Goal: Task Accomplishment & Management: Manage account settings

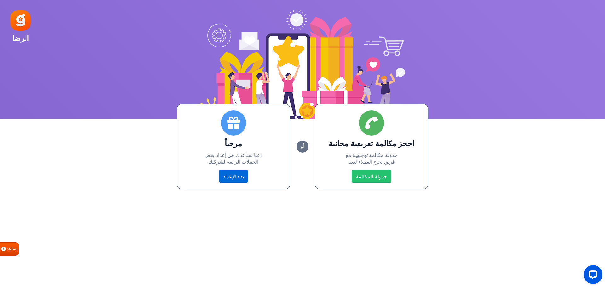
click at [238, 180] on link "بدء الإعداد" at bounding box center [233, 176] width 29 height 12
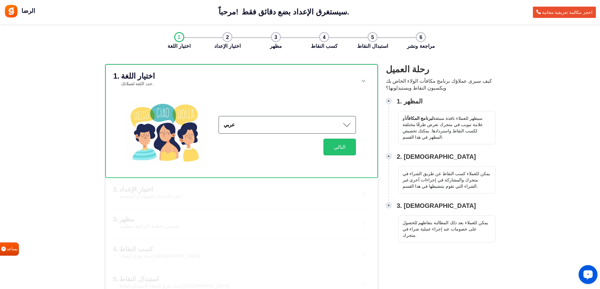
click at [587, 275] on circle "Open LiveChat chat widget" at bounding box center [587, 274] width 1 height 1
click at [482, 56] on div "الرضا مرحباً! سيستغرق الإعداد بضع دقائق فقط. سيستغرق الإعداد بضع دقائق فقط. احج…" at bounding box center [300, 144] width 600 height 289
click at [557, 53] on div "الرضا مرحباً! سيستغرق الإعداد بضع دقائق فقط. سيستغرق الإعداد بضع دقائق فقط. احج…" at bounding box center [300, 144] width 600 height 289
click at [334, 146] on button "التالي" at bounding box center [339, 147] width 32 height 17
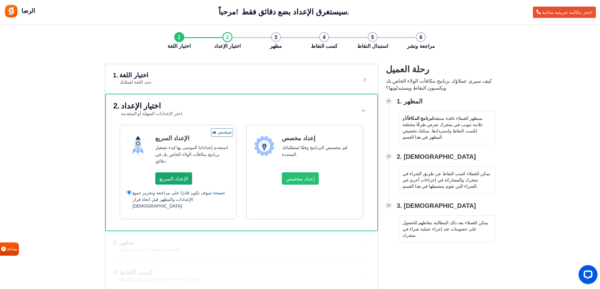
click at [180, 184] on button "الإعداد السريع" at bounding box center [173, 179] width 37 height 12
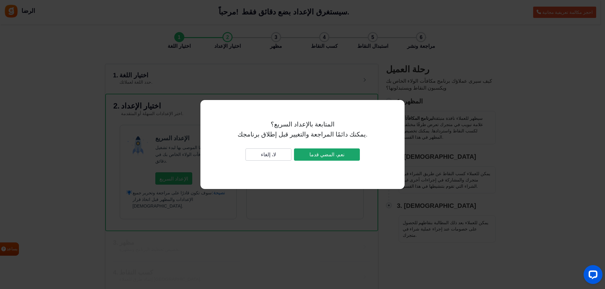
click at [311, 161] on button "نعم، المضي قدما" at bounding box center [327, 155] width 66 height 12
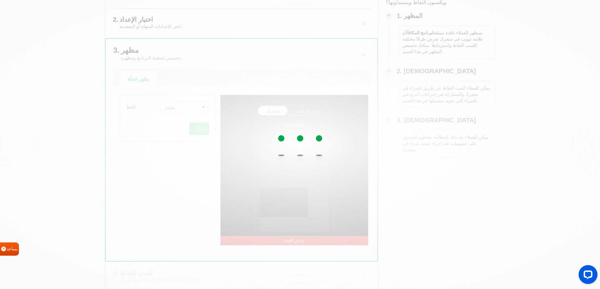
scroll to position [94, 0]
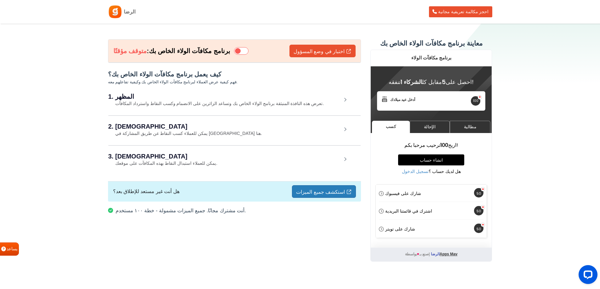
click at [234, 53] on icon at bounding box center [241, 51] width 14 height 8
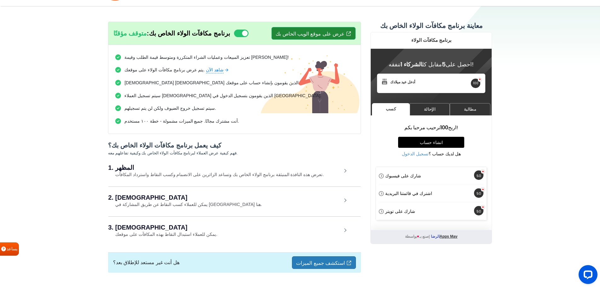
scroll to position [33, 0]
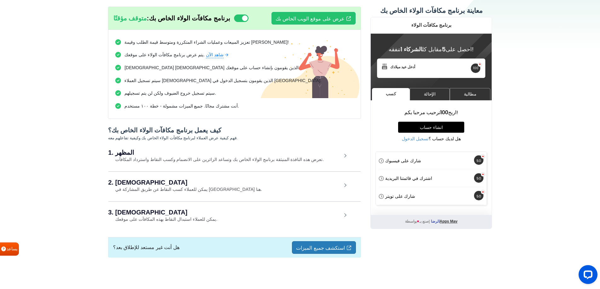
click at [124, 158] on font "تعرض هذه النافذة المنبثقة برنامج الولاء الخاص بك وتساعد الزائرين على الانضمام و…" at bounding box center [219, 159] width 209 height 5
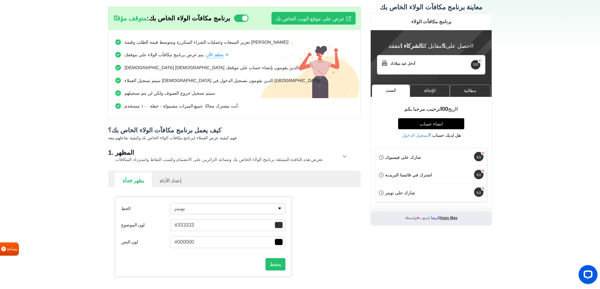
scroll to position [127, 0]
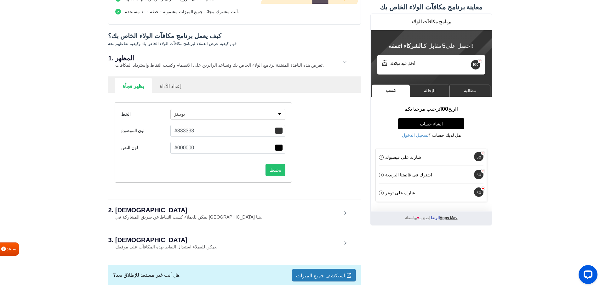
click at [282, 119] on button "بوبينز" at bounding box center [227, 114] width 115 height 11
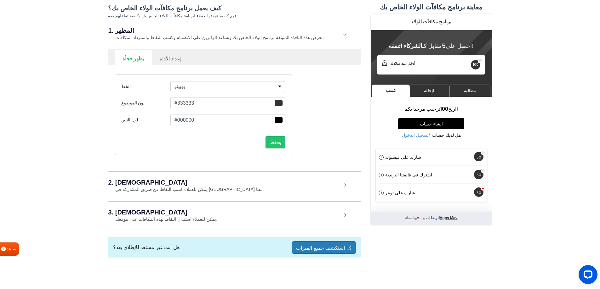
click at [140, 182] on h2 "2. كسب النقاط" at bounding box center [224, 183] width 233 height 6
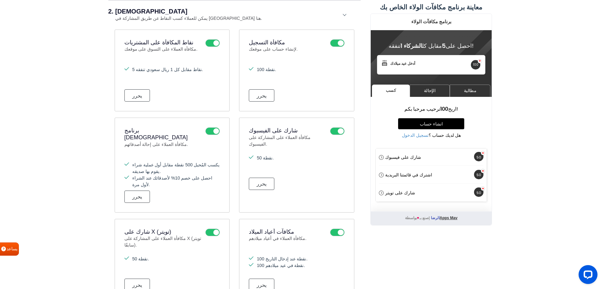
scroll to position [344, 0]
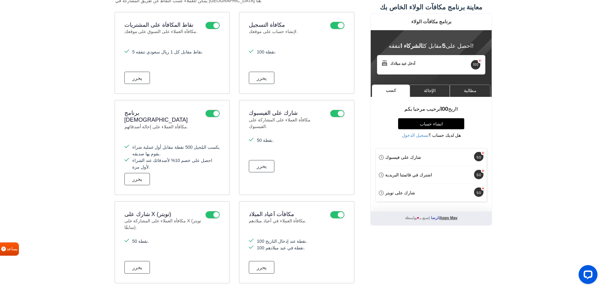
click at [338, 112] on icon at bounding box center [337, 114] width 14 height 8
click at [0, 0] on input "checkbox" at bounding box center [0, 0] width 0 height 0
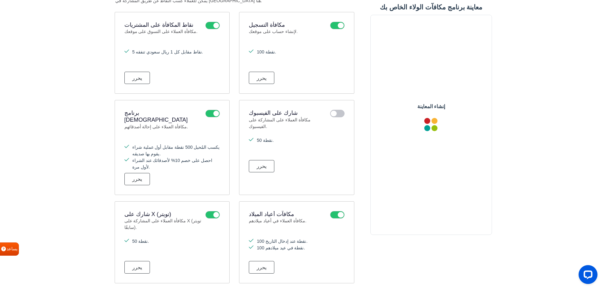
scroll to position [0, 0]
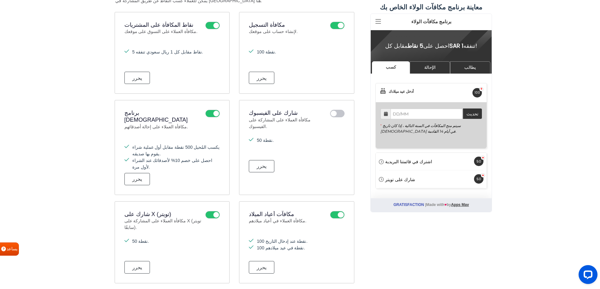
click at [336, 211] on icon at bounding box center [337, 215] width 14 height 8
click at [0, 0] on input "checkbox" at bounding box center [0, 0] width 0 height 0
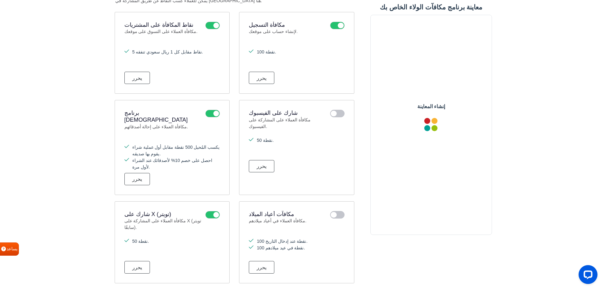
click at [215, 211] on icon at bounding box center [212, 215] width 14 height 8
click at [0, 0] on input "checkbox" at bounding box center [0, 0] width 0 height 0
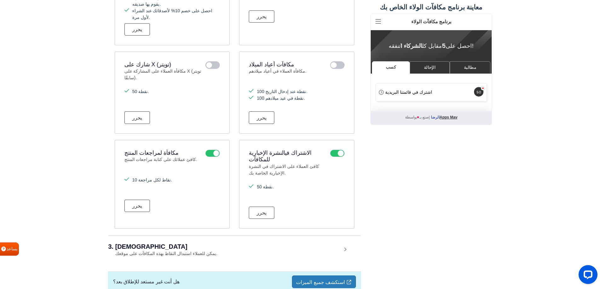
scroll to position [509, 0]
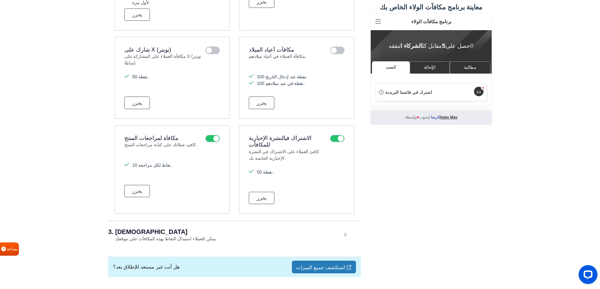
click at [333, 135] on icon at bounding box center [337, 139] width 14 height 8
click at [0, 0] on input "checkbox" at bounding box center [0, 0] width 0 height 0
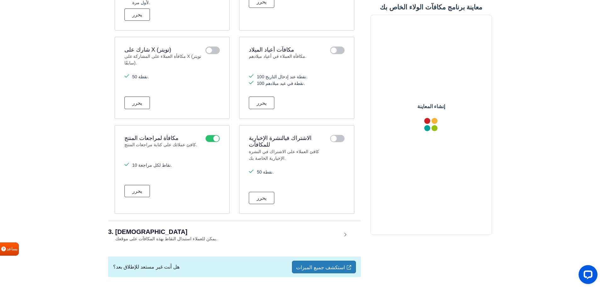
scroll to position [0, 0]
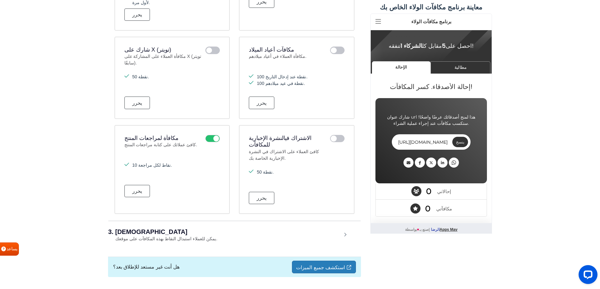
click at [126, 229] on font "3. استبدال النقاط" at bounding box center [147, 232] width 79 height 7
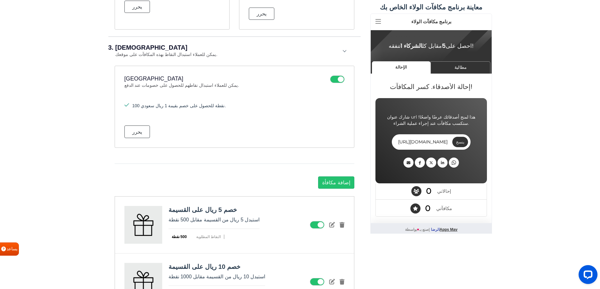
scroll to position [698, 0]
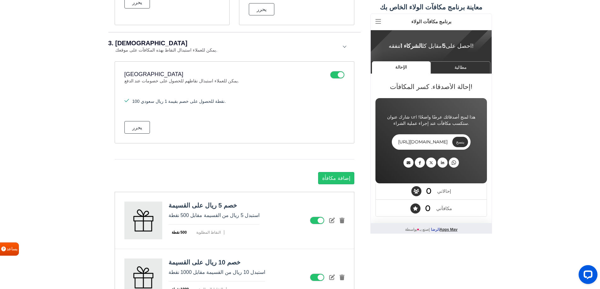
click at [135, 99] on font "100 نقطة للحصول على خصم بقيمة 1 ريال سعودي." at bounding box center [179, 101] width 94 height 5
click at [130, 121] on button "يحرر" at bounding box center [137, 127] width 26 height 12
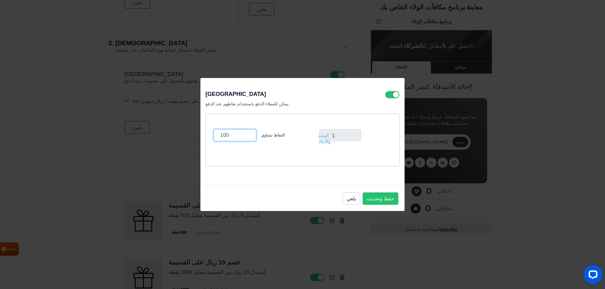
click at [242, 137] on input "100" at bounding box center [235, 135] width 43 height 12
type input "1"
type input "1000"
click at [393, 200] on font "حفظ وتحديث" at bounding box center [380, 199] width 27 height 8
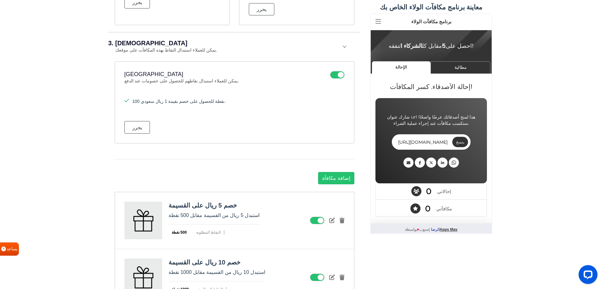
scroll to position [792, 0]
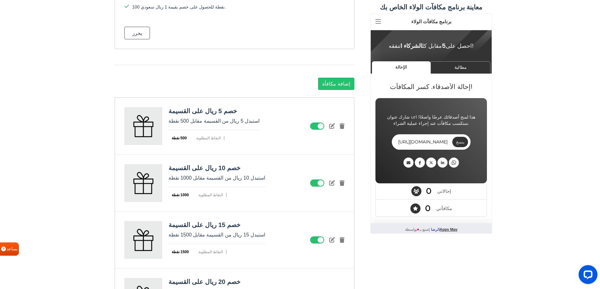
click at [333, 123] on icon at bounding box center [332, 126] width 6 height 6
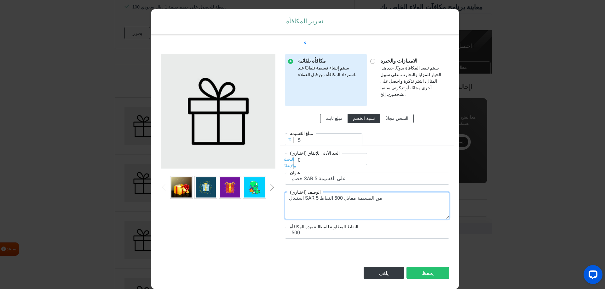
click at [327, 192] on textarea "استبدل SAR 5 من القسيمة مقابل 500 النقاط" at bounding box center [367, 205] width 164 height 27
type textarea "استبدل SAR 5 من القسيمة مقابل 500 النقاط"
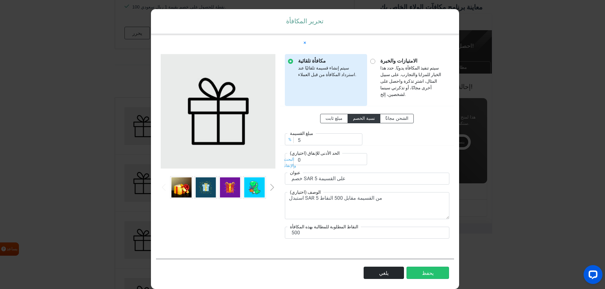
click at [385, 270] on font "يلغي" at bounding box center [383, 274] width 9 height 8
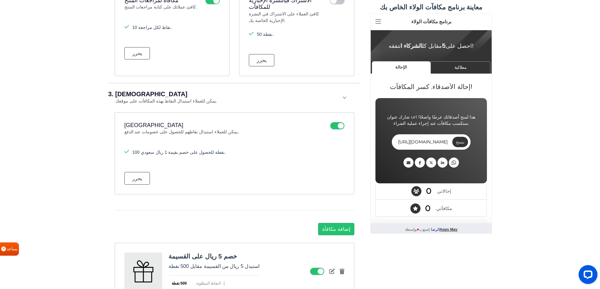
scroll to position [603, 0]
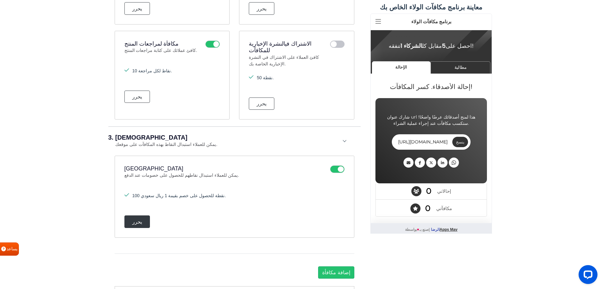
click at [134, 220] on font "يحرر" at bounding box center [137, 222] width 10 height 5
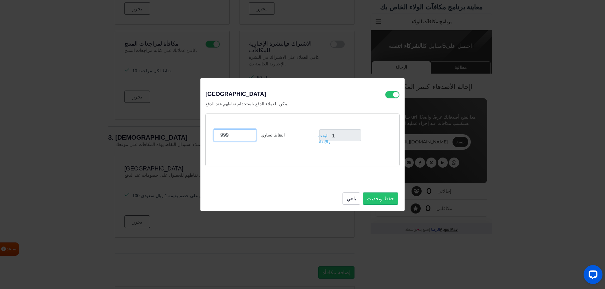
click at [248, 138] on input "999" at bounding box center [235, 135] width 43 height 12
click at [248, 138] on input "998" at bounding box center [235, 135] width 43 height 12
click at [248, 138] on input "933" at bounding box center [235, 135] width 43 height 12
click at [226, 134] on input "933" at bounding box center [235, 135] width 43 height 12
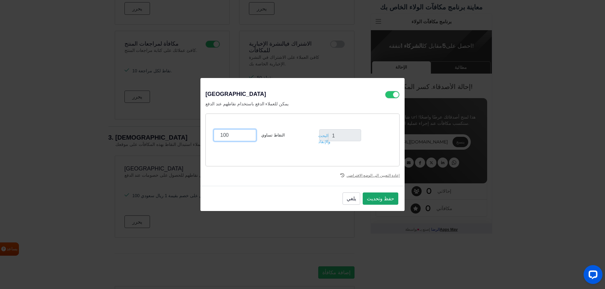
type input "100"
click at [384, 202] on font "حفظ وتحديث" at bounding box center [380, 199] width 27 height 8
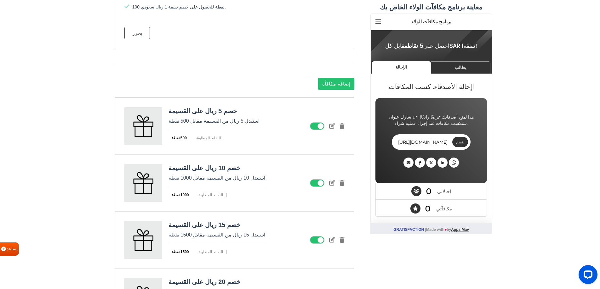
scroll to position [874, 0]
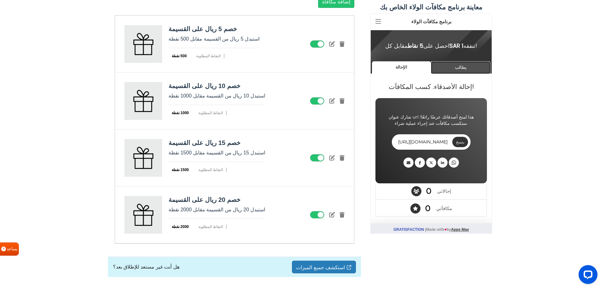
click at [455, 62] on link "يطالب" at bounding box center [461, 67] width 60 height 12
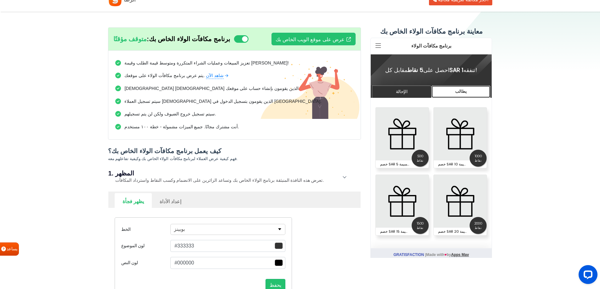
scroll to position [0, 0]
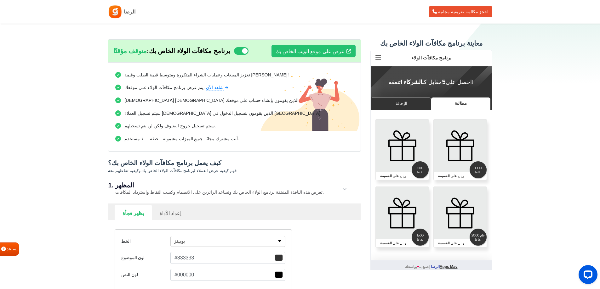
click at [378, 55] on icon at bounding box center [378, 58] width 6 height 6
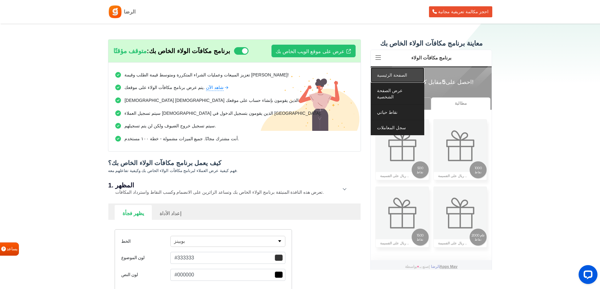
click at [384, 73] on font "الصفحة الرئيسية" at bounding box center [392, 75] width 30 height 6
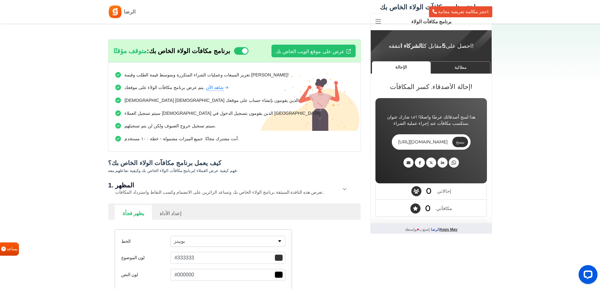
scroll to position [94, 0]
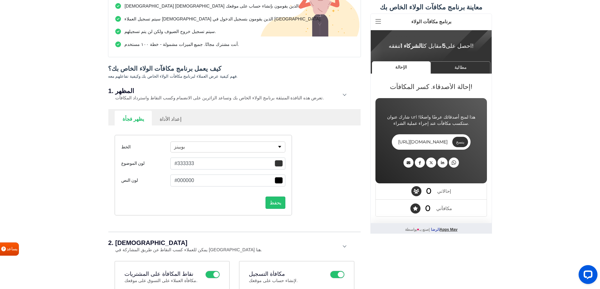
click at [157, 115] on link "إعداد الأداة" at bounding box center [170, 118] width 37 height 15
select select "right"
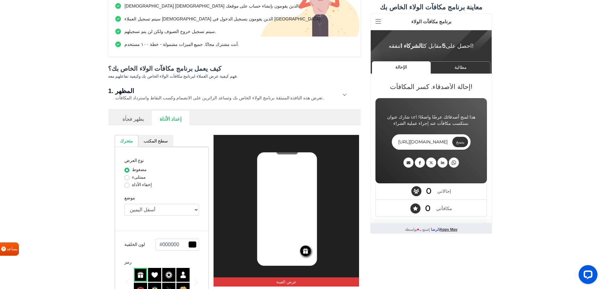
scroll to position [189, 0]
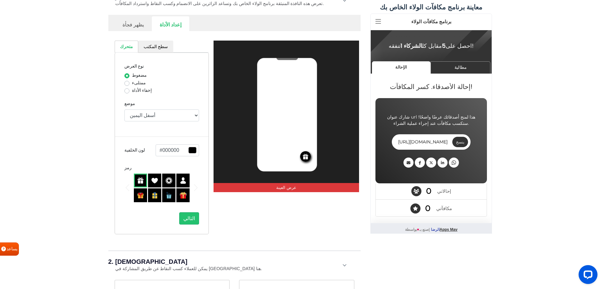
click at [132, 81] on label "ممتلىء" at bounding box center [139, 83] width 14 height 7
click at [127, 81] on input "ممتلىء" at bounding box center [126, 83] width 5 height 6
radio input "true"
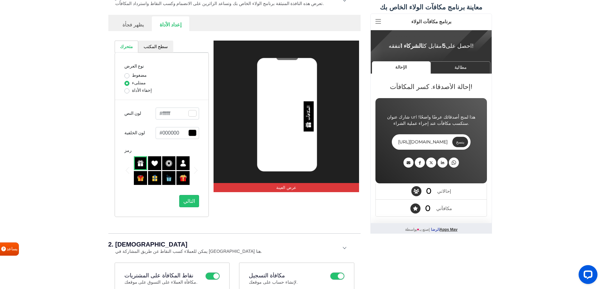
click at [132, 90] on label "إخفاء الأداة" at bounding box center [142, 90] width 20 height 7
click at [127, 90] on input "إخفاء الأداة" at bounding box center [126, 90] width 5 height 6
radio input "true"
click at [132, 75] on label "مضغوط" at bounding box center [139, 75] width 15 height 7
click at [128, 75] on input "مضغوط" at bounding box center [126, 75] width 5 height 6
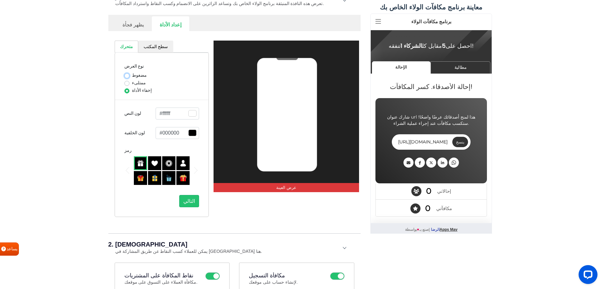
radio input "true"
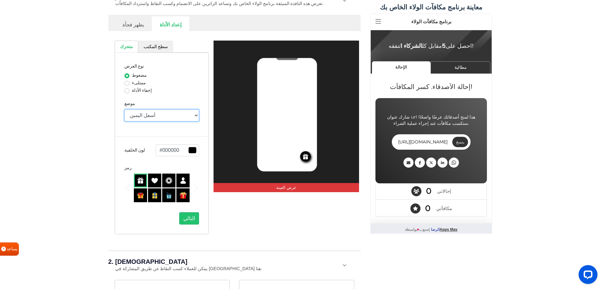
click at [193, 114] on select "أعلى اليمين أعلى اليسار المركز العلوي أسفل اليمين أسفل اليسار مركز القاع" at bounding box center [161, 116] width 75 height 12
click at [124, 110] on select "أعلى اليمين أعلى اليسار المركز العلوي أسفل اليمين أسفل اليسار مركز القاع" at bounding box center [161, 116] width 75 height 12
click at [193, 116] on select "أعلى اليمين أعلى اليسار المركز العلوي أسفل اليمين أسفل اليسار مركز القاع" at bounding box center [161, 116] width 75 height 12
select select "left"
click at [124, 110] on select "أعلى اليمين أعلى اليسار المركز العلوي أسفل اليمين أسفل اليسار مركز القاع" at bounding box center [161, 116] width 75 height 12
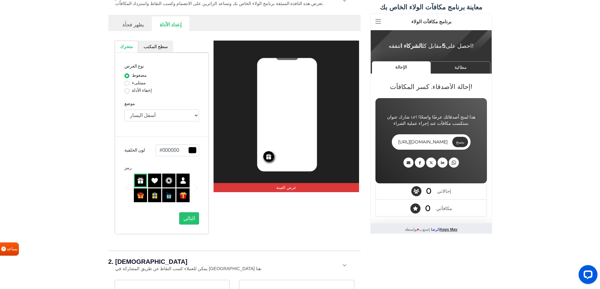
click at [184, 199] on img at bounding box center [183, 195] width 7 height 7
click at [170, 187] on div at bounding box center [168, 181] width 13 height 14
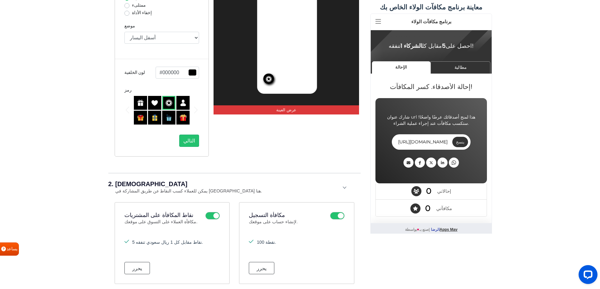
scroll to position [283, 0]
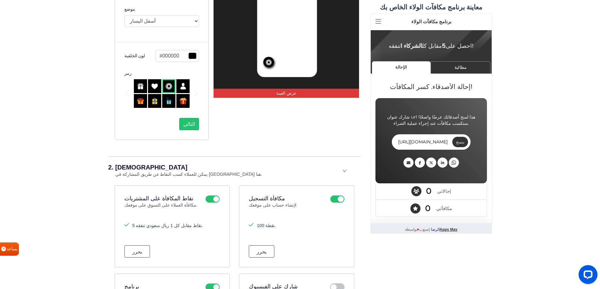
click at [182, 105] on img at bounding box center [183, 101] width 7 height 7
click at [189, 124] on font "التالي" at bounding box center [189, 124] width 12 height 5
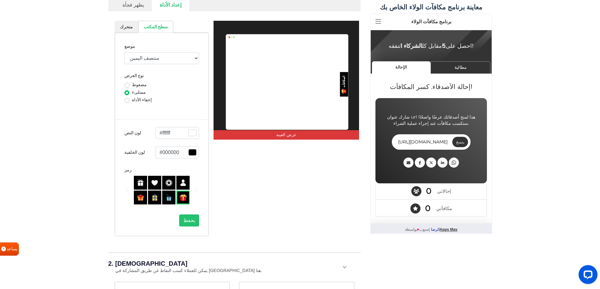
scroll to position [189, 0]
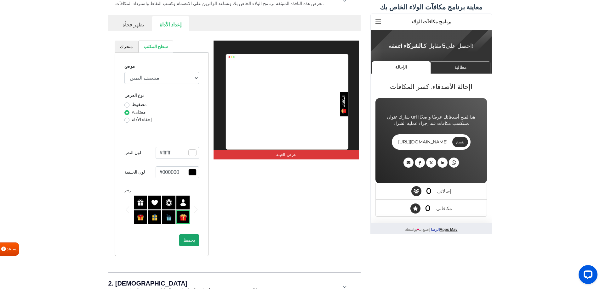
click at [190, 241] on font "يحفظ" at bounding box center [189, 240] width 12 height 5
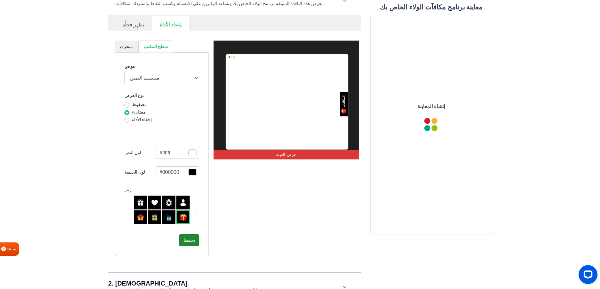
scroll to position [0, 0]
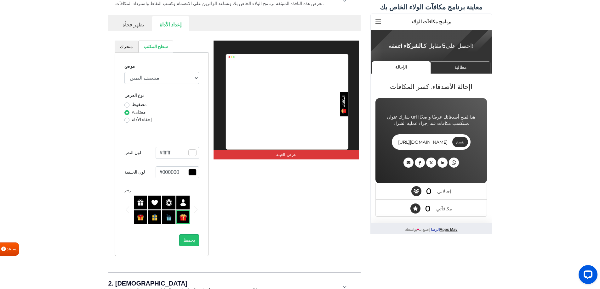
click at [130, 43] on link "متحرك" at bounding box center [127, 47] width 24 height 12
select select "left"
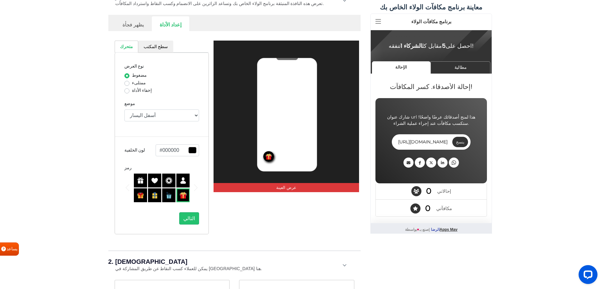
click at [132, 82] on label "ممتلىء" at bounding box center [139, 83] width 14 height 7
click at [127, 82] on input "ممتلىء" at bounding box center [126, 83] width 5 height 6
radio input "true"
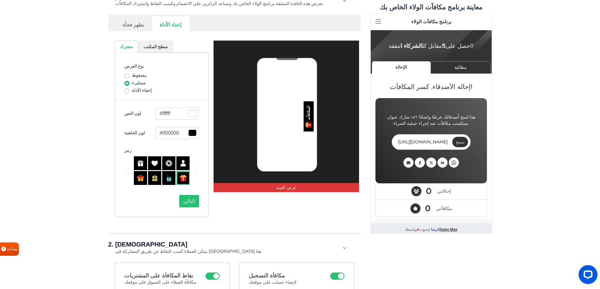
click at [132, 90] on label "إخفاء الأداة" at bounding box center [142, 90] width 20 height 7
click at [127, 90] on input "إخفاء الأداة" at bounding box center [126, 90] width 5 height 6
radio input "true"
click at [132, 75] on label "مضغوط" at bounding box center [139, 75] width 15 height 7
click at [129, 75] on input "مضغوط" at bounding box center [126, 75] width 5 height 6
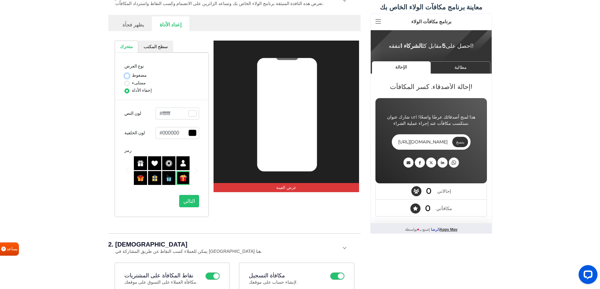
radio input "true"
select select "left"
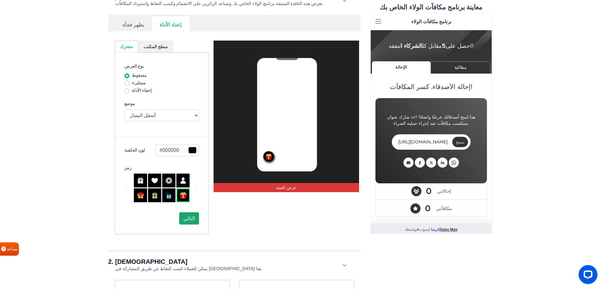
click at [185, 217] on button "التالي" at bounding box center [189, 219] width 20 height 12
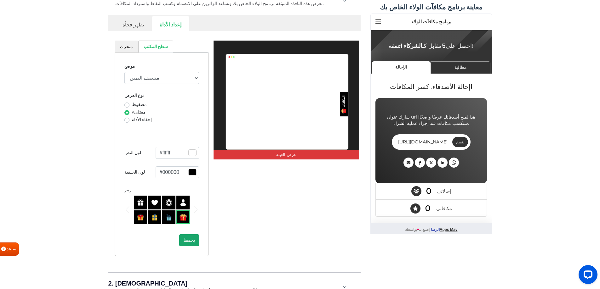
click at [195, 239] on font "يحفظ" at bounding box center [189, 240] width 12 height 5
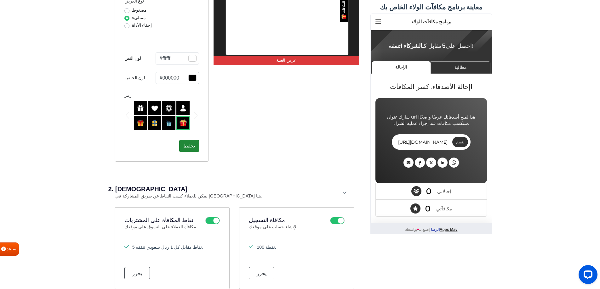
scroll to position [378, 0]
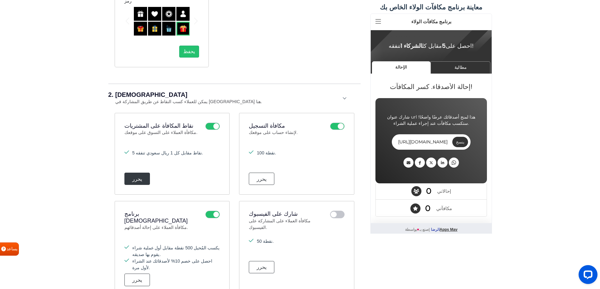
click at [134, 179] on font "يحرر" at bounding box center [137, 178] width 10 height 5
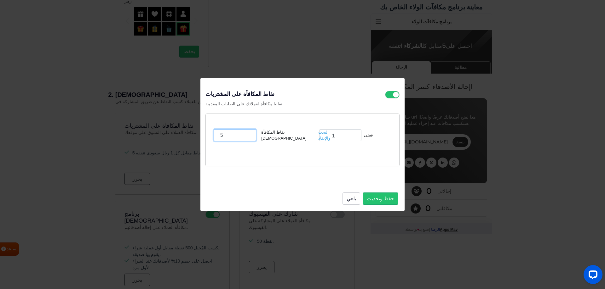
drag, startPoint x: 224, startPoint y: 136, endPoint x: 220, endPoint y: 138, distance: 4.4
click at [220, 138] on input "5" at bounding box center [235, 135] width 43 height 12
type input "100"
click at [387, 203] on button "حفظ وتحديث" at bounding box center [381, 199] width 36 height 12
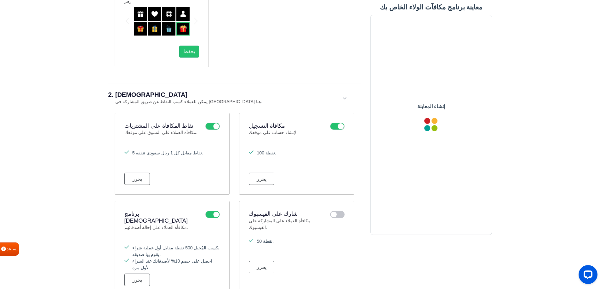
scroll to position [0, 0]
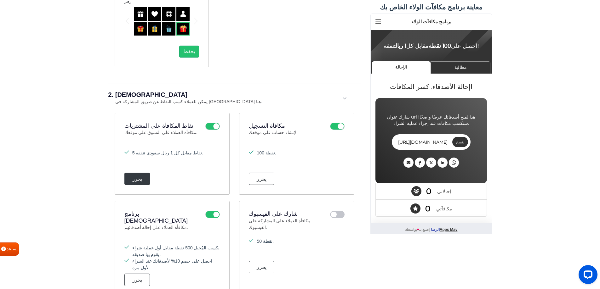
click at [137, 180] on font "يحرر" at bounding box center [137, 178] width 10 height 5
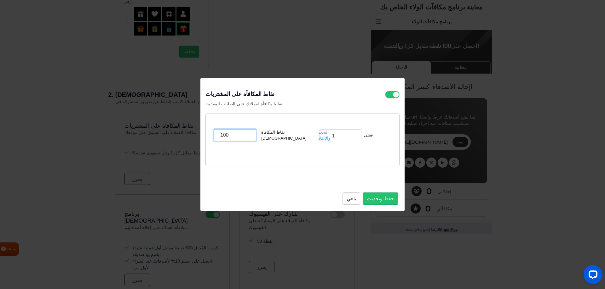
click at [224, 136] on input "100" at bounding box center [235, 135] width 43 height 12
type input "10"
click at [391, 203] on font "حفظ وتحديث" at bounding box center [380, 199] width 27 height 8
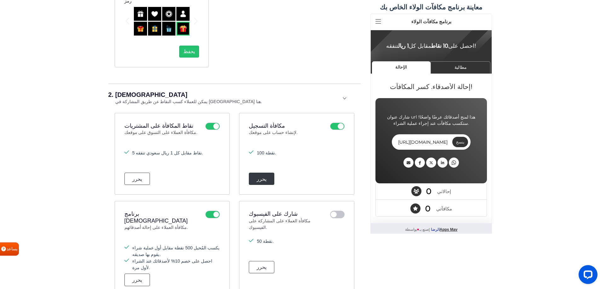
click at [267, 178] on button "يحرر" at bounding box center [262, 179] width 26 height 12
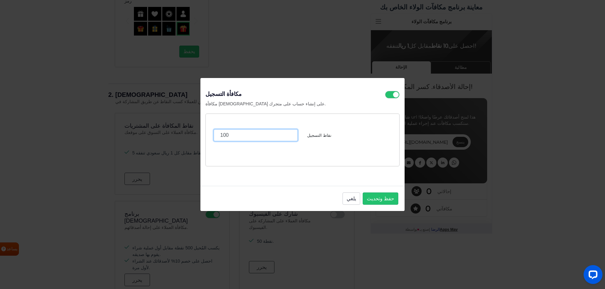
click at [253, 136] on input "100" at bounding box center [256, 135] width 84 height 12
click at [225, 137] on input "100" at bounding box center [256, 135] width 84 height 12
type input "50"
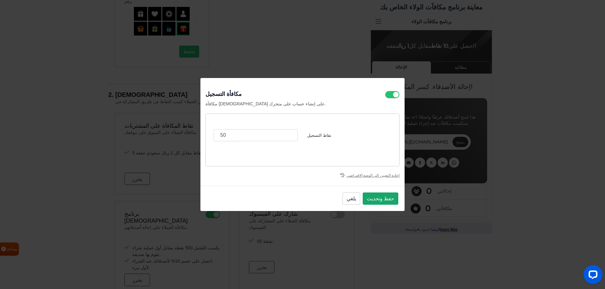
click at [391, 198] on font "حفظ وتحديث" at bounding box center [380, 199] width 27 height 8
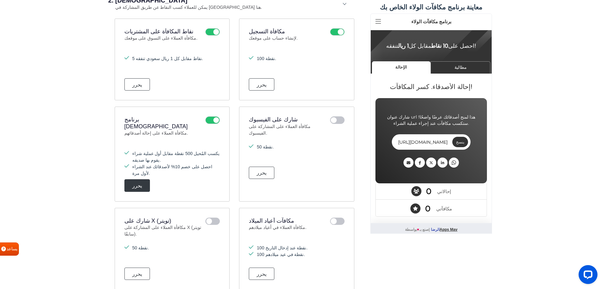
click at [132, 180] on button "يحرر" at bounding box center [137, 186] width 26 height 12
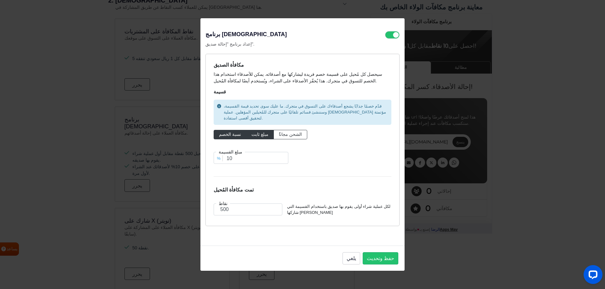
click at [259, 132] on font "مبلغ ثابت" at bounding box center [259, 134] width 17 height 5
click at [255, 132] on input "مبلغ ثابت" at bounding box center [253, 133] width 4 height 4
radio input "true"
click at [279, 132] on font "ًالشحن مجانا" at bounding box center [290, 134] width 23 height 5
click at [279, 132] on input "ًالشحن مجانا" at bounding box center [281, 133] width 4 height 4
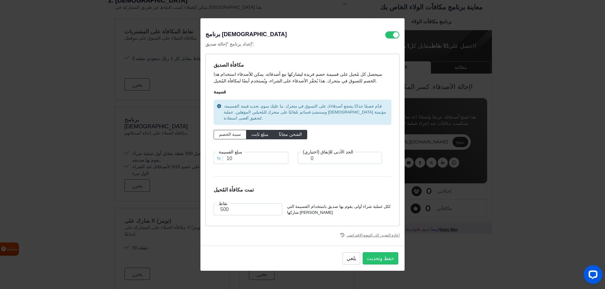
radio input "true"
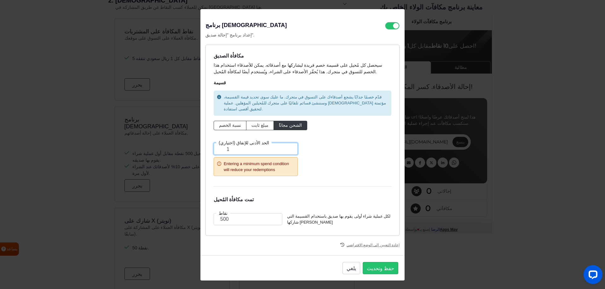
click at [290, 155] on input "1" at bounding box center [256, 149] width 84 height 12
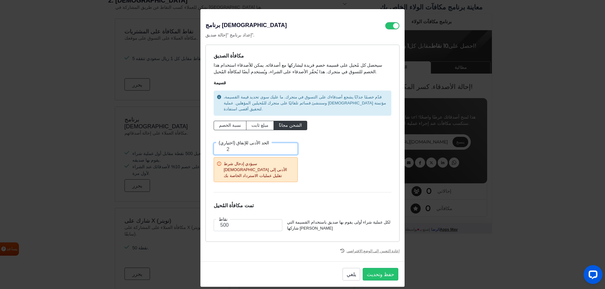
type input "2"
click at [292, 145] on input "2" at bounding box center [256, 149] width 84 height 12
click at [220, 162] on icon at bounding box center [219, 164] width 4 height 4
click at [233, 123] on font "نسبة الخصم" at bounding box center [230, 125] width 22 height 5
click at [223, 123] on input "نسبة الخصم" at bounding box center [221, 124] width 4 height 4
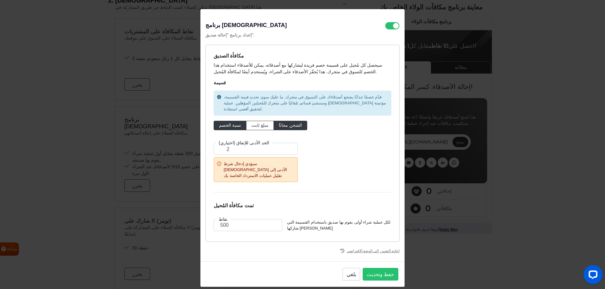
radio input "true"
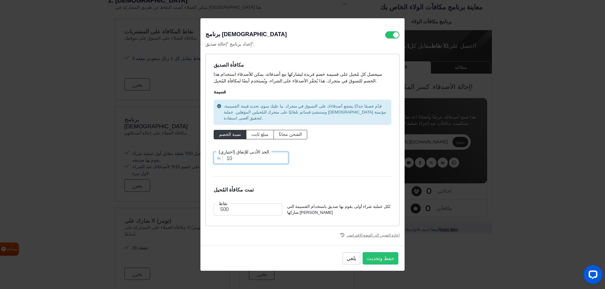
click at [238, 154] on input "10" at bounding box center [251, 158] width 75 height 12
drag, startPoint x: 234, startPoint y: 156, endPoint x: 221, endPoint y: 158, distance: 13.2
click at [221, 158] on div "% الحد الأدنى للإنفاق (اختياري) 10" at bounding box center [251, 158] width 84 height 12
type input "2"
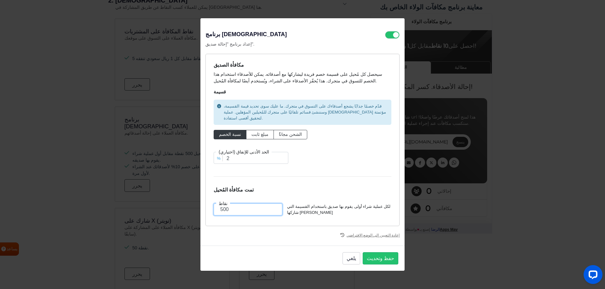
click at [223, 207] on input "500" at bounding box center [248, 210] width 69 height 12
type input "100"
click at [381, 253] on button "حفظ وتحديث" at bounding box center [381, 259] width 36 height 12
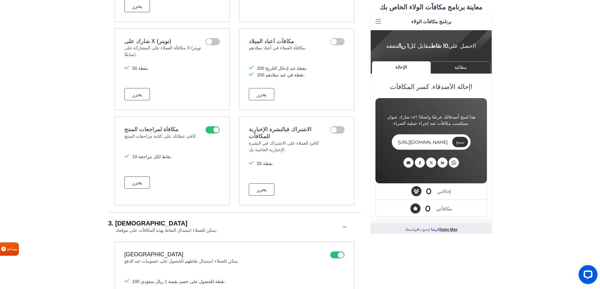
scroll to position [661, 0]
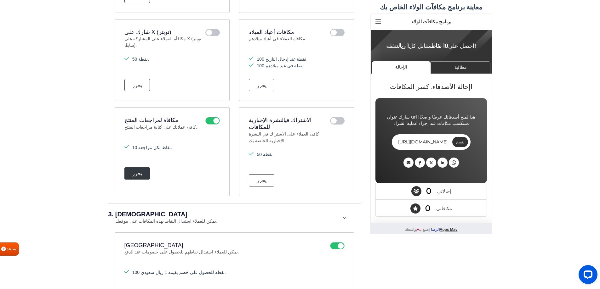
click at [143, 168] on button "يحرر" at bounding box center [137, 174] width 26 height 12
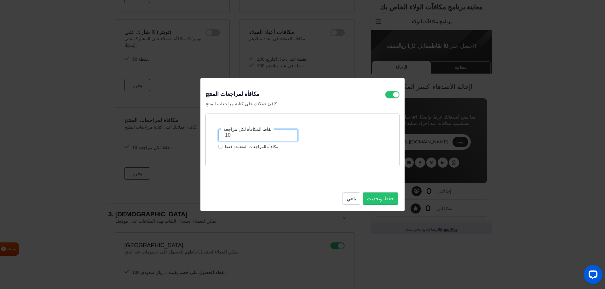
click at [240, 137] on input "10" at bounding box center [257, 135] width 79 height 12
type input "5"
click at [224, 147] on label "مكافأة للمراجعات المعتمدة فقط" at bounding box center [251, 147] width 54 height 6
click at [221, 147] on input "مكافأة للمراجعات المعتمدة فقط" at bounding box center [220, 146] width 4 height 5
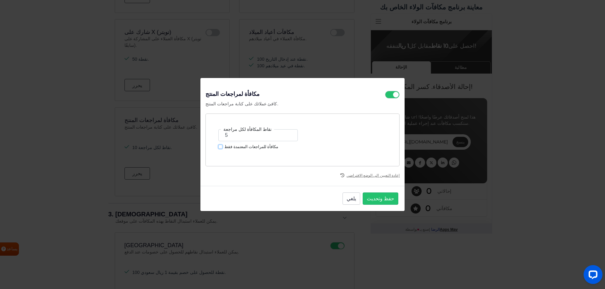
checkbox input "true"
click at [376, 196] on font "حفظ وتحديث" at bounding box center [380, 199] width 27 height 8
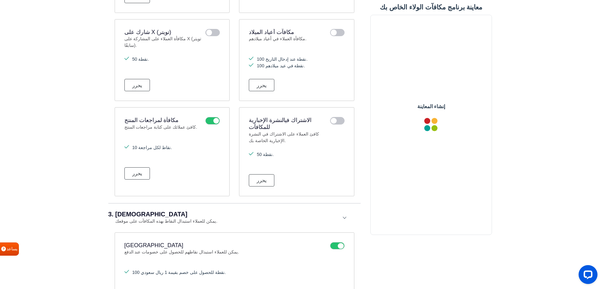
scroll to position [756, 0]
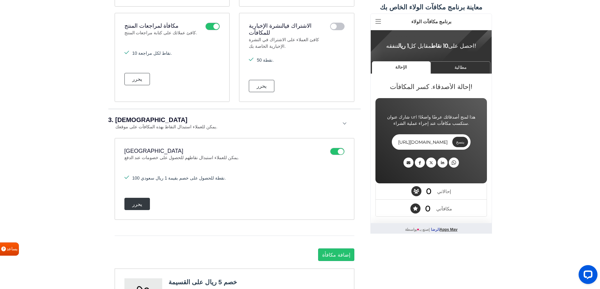
click at [145, 198] on button "يحرر" at bounding box center [137, 204] width 26 height 12
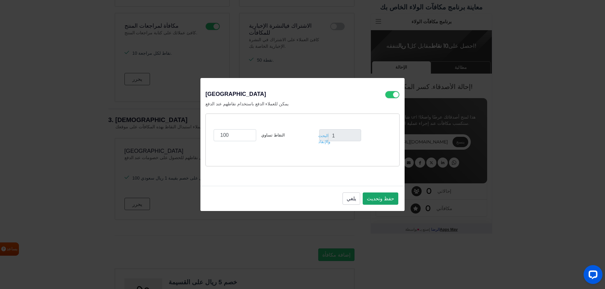
click at [386, 197] on font "حفظ وتحديث" at bounding box center [380, 199] width 27 height 8
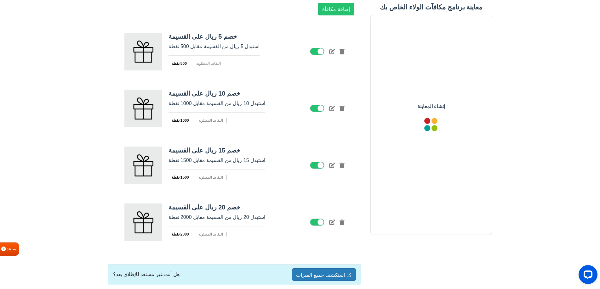
scroll to position [1009, 0]
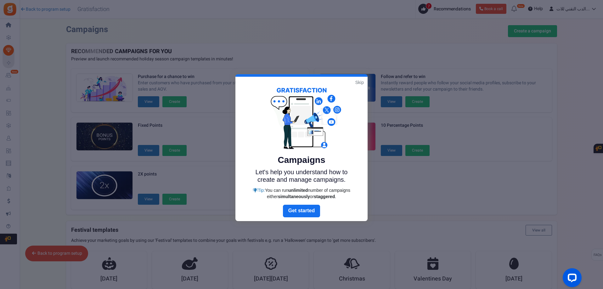
click at [358, 83] on link "Skip" at bounding box center [360, 82] width 9 height 6
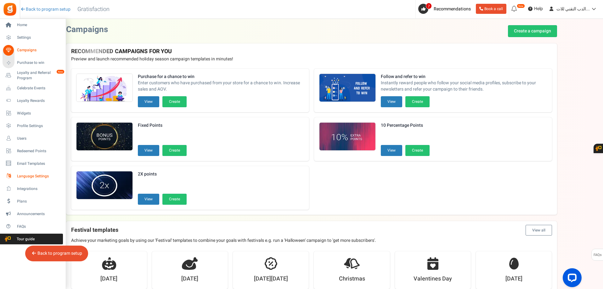
click at [28, 178] on span "Language Settings" at bounding box center [39, 176] width 44 height 5
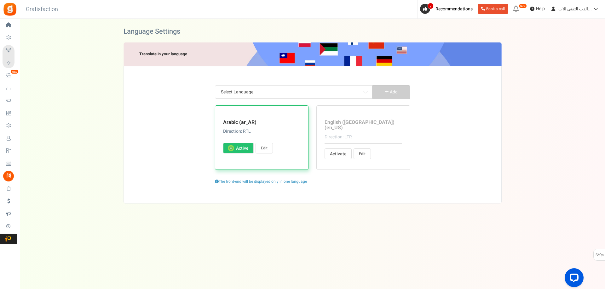
click at [248, 151] on span "Active" at bounding box center [242, 149] width 12 height 6
click at [232, 151] on input "Activate Active" at bounding box center [230, 149] width 4 height 4
click at [350, 149] on label "Activate Active" at bounding box center [337, 154] width 27 height 11
click at [334, 152] on input "Activate Active" at bounding box center [332, 154] width 4 height 4
radio input "true"
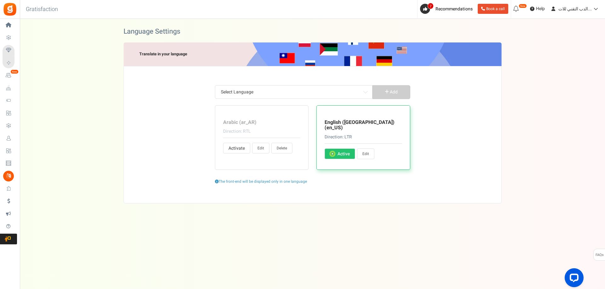
click at [242, 151] on span "Activate" at bounding box center [235, 149] width 15 height 6
click at [232, 151] on input "Activate Active" at bounding box center [230, 149] width 4 height 4
radio input "true"
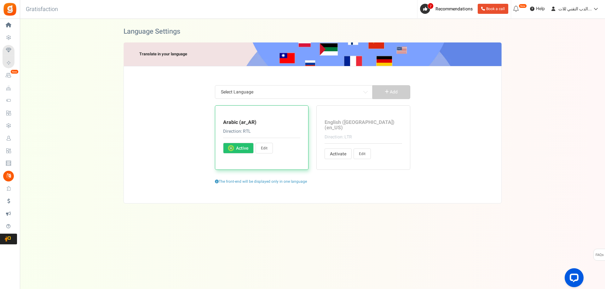
click at [260, 149] on link "Edit" at bounding box center [263, 148] width 17 height 11
type input "مضت"
type input "بالفعل لديك حساب ؟"
type input "نعم ، أنا مشترك"
type input "و"
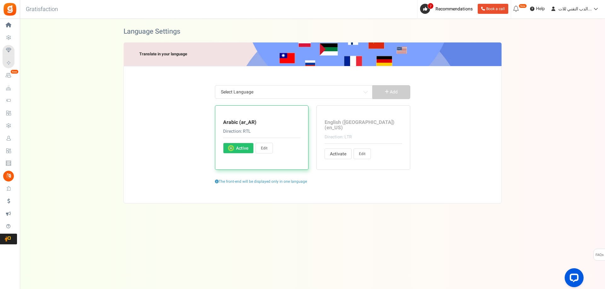
type input "هل أنت متأكد من المطالبة بهذا؟"
type input "النقاط القابلة للاستبدال"
type input "عودة"
type input "معلومات اساسية"
type input "احصل على <strong> + %s </strong> نقاط إضافية عند الاشتراك."
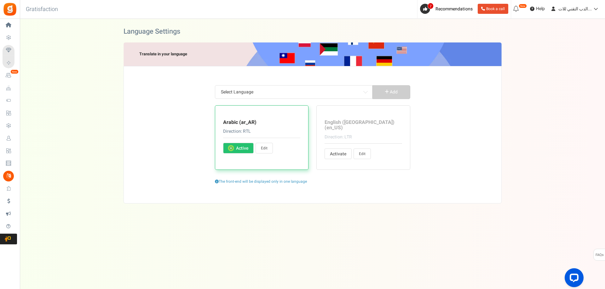
type input "حسنًا ، أوافق"
type input "العب"
type input "بيعت كلها"
type input "فتح"
type input "مهلا! نحن ندير عرضًا رائعًا. يرجى المشاركة وأخبر أصدقائك عن ذلك أيضا."
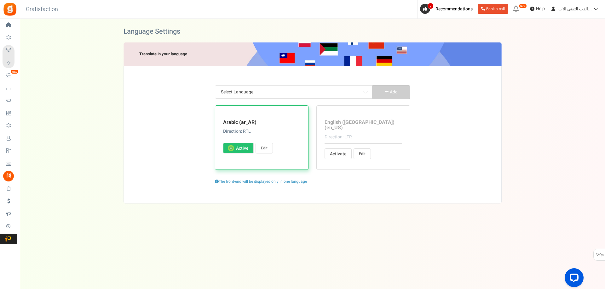
type input "عجل! ينتهي دخول اليوم بـ"
type input "إلغاء"
type input "التحدي سيبدأ ب %s"
type input "تغيير رمز PIN"
type input "تغيير المستخدم"
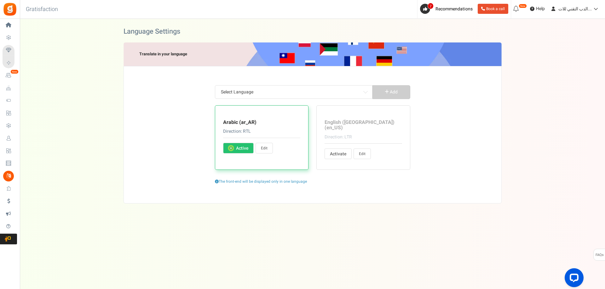
type input "يطالب"
type input "يدعون الآن"
type input "اضغط هنا"
type input "غلق"
type input "قريبا"
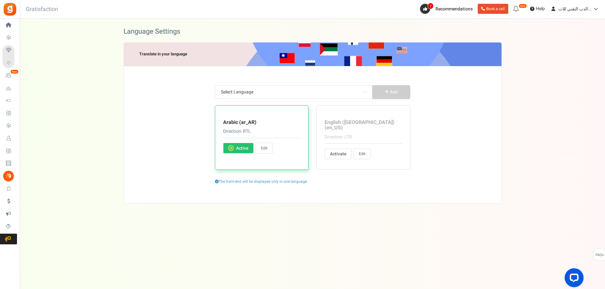
type input "تعليق على مشاركة مدونة"
type input "الملف الشخصي يملء من قبل المستخدم"
type input "أكمل الإجراءات لكسب النقاط."
type input "أكمل هذا الإجراء لفتح سؤالك."
type input "<strong> مرحبًا! </strong> دعنا نكمل ملفك الشخصي ونربح %s من نقاط المكافأة ، من…"
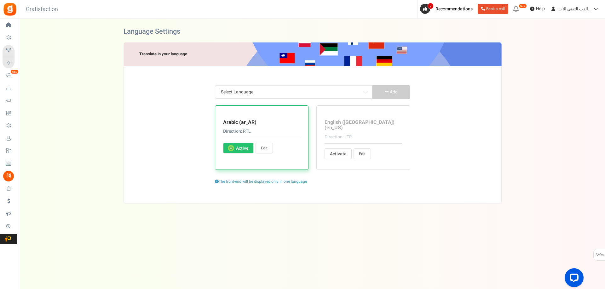
type input "منجز"
type input "مبرووووك!"
type input "متصل مع"
type input "توصيل..."
type input "اتصل بمسؤول الموقع للحصول على قسيمة المكافأة"
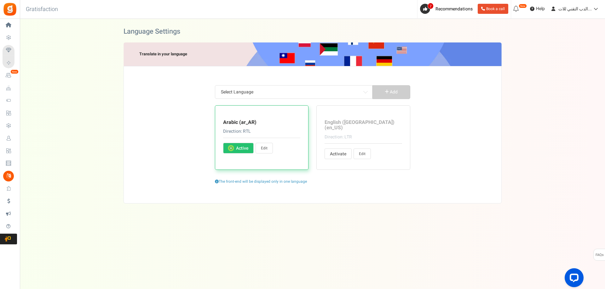
type input "متابعة"
type input "تواصل كـ"
type input "متابعة التسوق"
type input "انشاء حساب"
type input "أدخل رقم التعريف الشخصي الحالي"
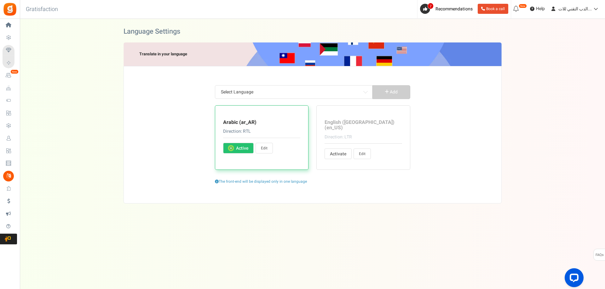
type input "النقاط التي تم استرداد قيمتها عند الشراء."
type input "يوم"
type input "أيام"
type input "كسب"
type input "اربح <strong> {points} </strong> {points_label} عند شراء هذا المنتج."
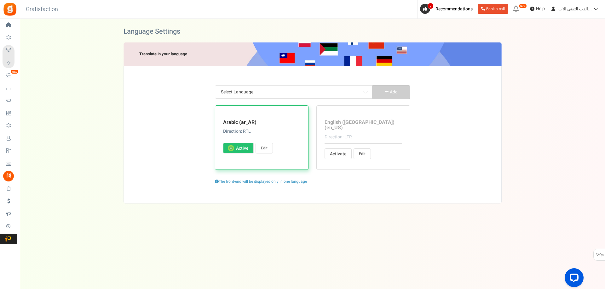
type input "تعديل الملف الشخصي"
type input "يرجى الاتصال ب %s."
type input "هذا هو البريد الإلكتروني التلقائي. من فضلك لا تصل الرد. إذا كان لديك أي أسئلة ح…"
type input "أدخل التفاصيل للمتابعة"
type input "أدخل رابطك الخاص بلوحة Pinterest:"
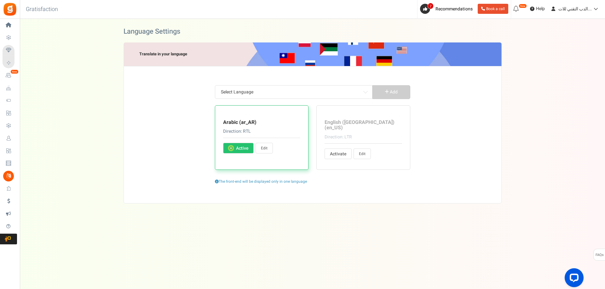
type input "أدخل اسم مستخدم Pinterest الخاص بك:"
type input "يرجى إدخال التاريخ"
type input "يرجى إدخال التاريخ الصحيح"
type input "أدخل رسالتك"
type input "قم بتسجيل الدخول إلى المتجر"
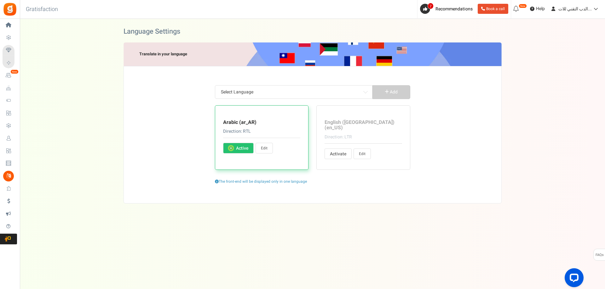
type input "إدخالات"
type input "دخول"
type input "يرجى قبول البنود والشروط"
type input "هذا هو حساب موجود. يرجى تسجيل الدخول أدناه"
type input "حسابك غير موجود."
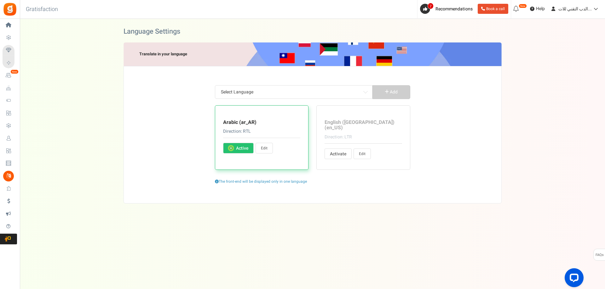
type input "خطأ: عنوان البريد الإلكتروني هذا موقوف مؤقتًا. يرجى الاتصال مسؤول الموقع."
type input "لم يتم نشر حملتك"
type input "خطأ: المنافسة لم تبدأ بعد"
type input "يرجى تأكيد تاريخ ميلادك"
type input "لأغراض أمنية ، أدخل كلمة المرور الحالية"
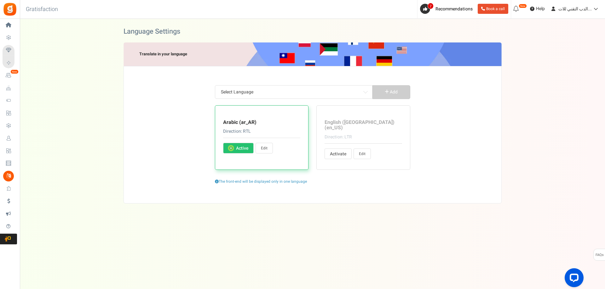
type input "كلمة المرور الحالية غير صالحة"
type input "الرجاء ادخال تاريخ ميلادك"
type input "يرجى إدخال تاريخ ميلادك في"
type input "عمرك يجب أن يكون أكبر من"
type input "الرجاء إدخال عنوان البريد الإلكتروني الخاص بك"
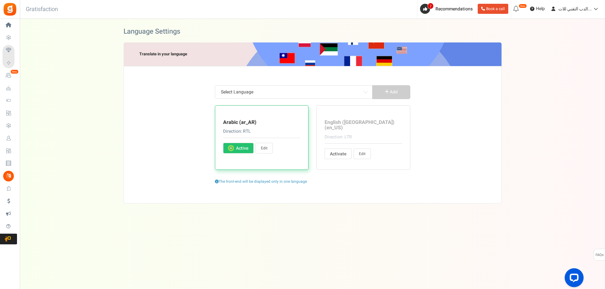
type input "من فضلك أدخل بريد أليكترونى صحيح"
type input "البريد الالكتروني او كلمة المرور غير صحيحة. يرجى التحقق وإعادة الدخول"
type input "لا يمكن أن يكون فارغًا"
type input "يرجى إدخال رسالة بريد إلكتروني"
type input "يرجى إدخال عناوين البريد الإلكتروني الخاص بالأصدقائك"
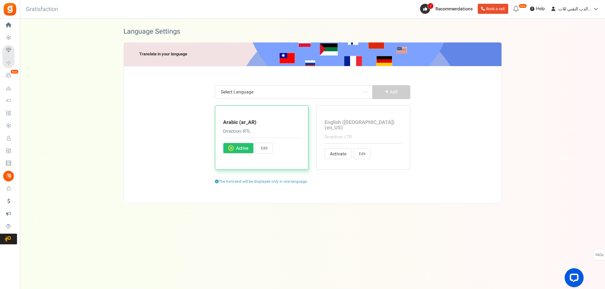
type input "يرجى إدخال قيمة رقمية"
type input "من فضلك أدخل رقما صالحا"
type input "خطأ! تم بالفعل المطالبة بالنقاط لهذا الطلب. أدخل معرف إيصال آخر أو اتصل بالتاجر."
type input "خطأ! معرف الطلب لا يتطابق مع عنوان بريدك الإلكتروني."
type input "خطأ! معرف الإيصال غير موجود. أدخل معرف إيصال آخر أو اتصل بالتاجر."
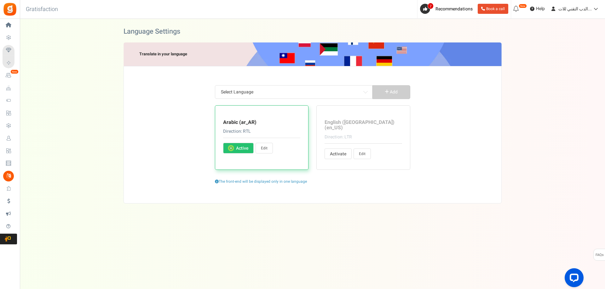
type input "خطأ! النقاط غير مخصصة. قيمة طلبك أقل من الحد الأدنى لقيمة الأمر. يرجى الاتصال ب…"
type input "قيمة غير صحيحة. يرجى إدخال قيمة صحيحة!"
type input "خطأ: الوصول غير صالح"
type input "خطأ: حملة غير صالحة"
type input "محاولات كثيرة! يرجى تأكيد أنك لست روبوتًا"
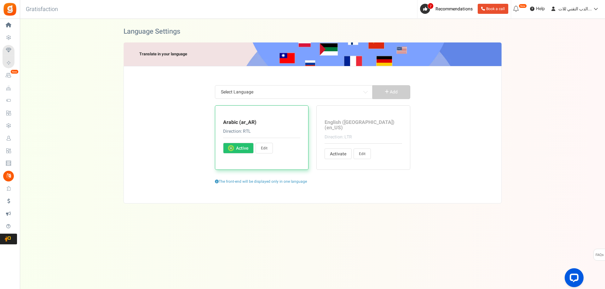
type input "خطأ: البريد الإلكتروني غير صالح"
type input "خطأ: ملحق صورة غير صالح"
type input "رقم التعريف الشخصي غير صالح. يجب أن يحتوي رقم التعريف الشخصي على أحرف رقمية (0-…"
type input "منتج غير صالح"
type input "وجه الفتاة! جلستك انتهت"
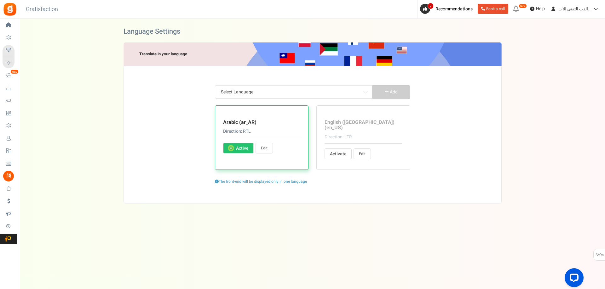
type input "خطأ: موقع غير صالح"
type input "أدخل رابط صحيح من فضلك"
type input "خطأ: مستخدم غير صالح"
type input "قيمة طلبك أقل من الحد الأدنى لقيمة أمر الشراء"
type input "عفوا! تحتاج لنقاط اكثر"
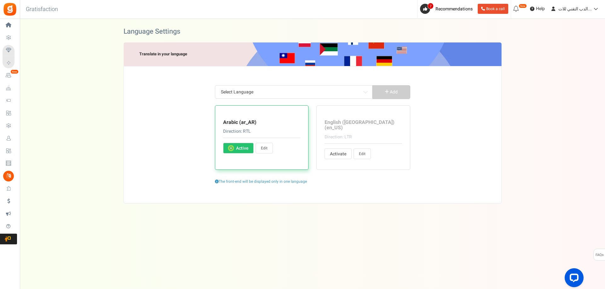
type input "من فضلك أدخل إسمك"
type input "أدخل الحروف الهجائية فقط"
type input "يرجى إدخال كلمة المرور الجديدة مرة أخرى"
type input "يرجى إدخال كلمة المرور الجديدة"
type input "تاريخ الطلب أقدم من تاريخ بدء برنامج الولاء."
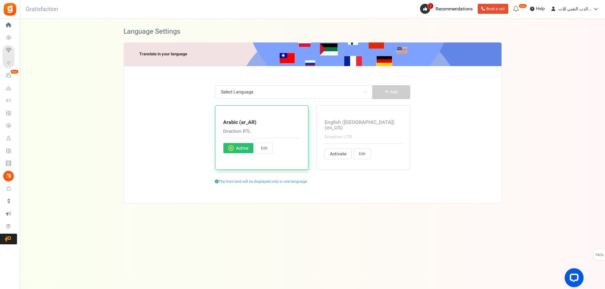
type input "أدخل الكود الشخصي التعريفي"
type input "كلمة المرور وإعادة كتابة كلمة المرور لا تتطابق! حاول مرة اخرى"
type input "ارجوك قم بتقييمنا"
type input "يرجى التسجيل للحملة"
type input "خطأ غير معروف: لم يتم تسجيل المستخدم"
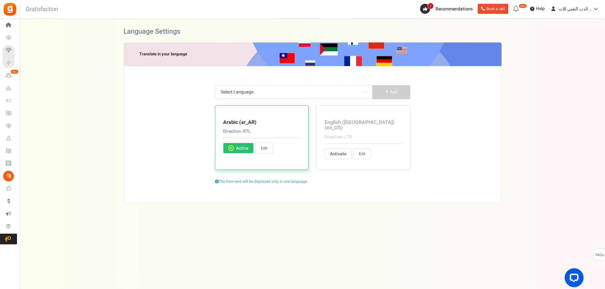
type input "إختر رجاءاً"
type input "عذرا، هناك خطأ ما. حاول مرة اخرى."
type input "الأحرف الخاصة غير مسموح بها"
type input "خطأ! ادخل تويتر هاشتاج"
type input "خطأ! تجاوز طولها. اختصر رسالتك وحاول مرة أخرى"
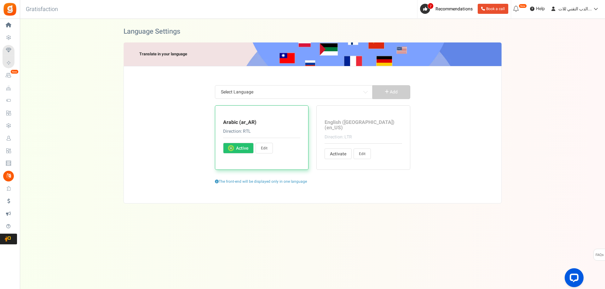
type input "يرجى إدخال الرمز البريدي / الرمز البريدي الخاص بك"
type input "تهانينا! لقد ربحت %points على هذه المعاملة!"
type input "سيتم منح المكافآت في السنة التالية ، إذا كان تاريخ الإدخال في أيام %s القادمة."
type input "تنتهي"
type input "لا يرعى هذا الترويج بأي شكل من الأشكال أو يقره أو يدار بواسطة الفيسبك أو يرتبط …"
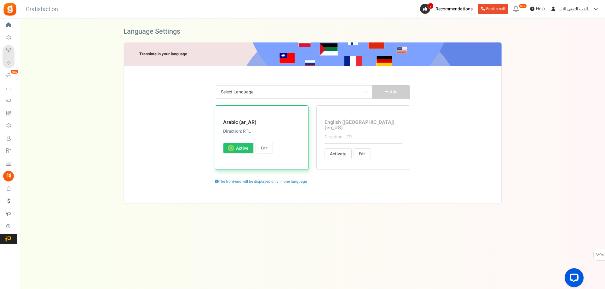
type input "وليس لفيسبوك. من خلال المشاركة في هذا العرض الترويجي ، فإنك توافق على التنازل ا…"
type input "البريد الإلكتروني غير صالح. يرجى الاتصال بمسؤول الموقع."
type input "حسابك مقيد. يرجى الاتصال المشرف الموقع."
type input "تابع"
type input "من خلال المشاركة في هذه الحملة فإنك توافق على"
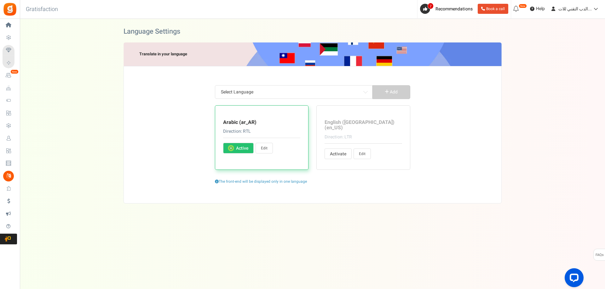
type input "للمزيد :"
type input "نسيت رمز PIN الخاص بي"
type input "تم إرسال تعليمات إعادة تعيين رقم التعريف الشخصي إليك عبر البريد الإلكتروني. يرج…"
type input "لقد قرات ووافقت على ال"
type input "شكرا لزيارتك. سيبدأ الترويج في"
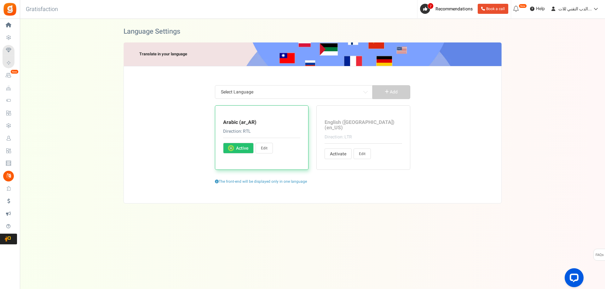
type input "شكرا لزيارتكم لنا. انتهت صلاحية تاريخ الترويج أو العرض. سيتم الإعلان عن الفائز …"
type input "شكرا لزيارتكم لنا. العرض غير متاح حاليًا."
type input "تم إغلاق البرنامج"
type input "نحن نستخدم Apps Mav كمنصة ترويجية لدينا. بالنقر فوق الخيارات المذكورة أعلاه ، ف…"
type input "Apps Mav هو معالج البيانات ووحدة التحكم في البيانات"
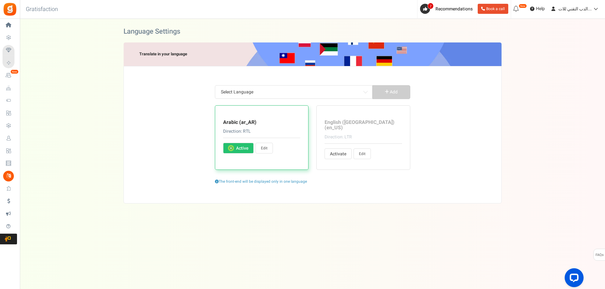
type input "اربح نقاط اكثر"
type input "الذهاب للمتجر"
type input "هذه النقاط لا يمكن استبدالها حاليًا. ستتم إضافتها إلى "نقاطك القابلة للاسترداد"…"
type input "للمزيد من الإدخالات"
type input "النقاط التي يمكنك استبدالها للحصول على المكافآت"
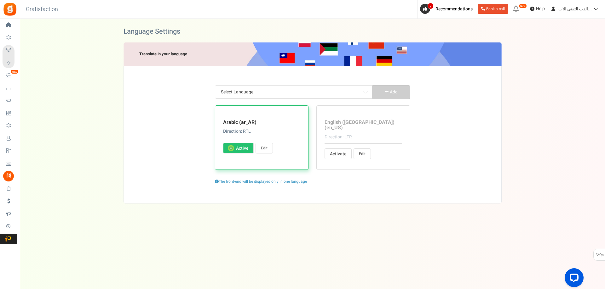
type input "إجمالي نقاط المستخدم المستردة منذ تاريخ انتهاء الصلاحية الأخير"
type input "مجموع النقاط مطروحًا منها أي نقاط تم استبدالها. يتم تضمين النقاط حاليا في فترة …"
type input "أنت إكتسبت %nb_worth نقاط %title"
type input "أنفقت %nb_worth نقاط على %title"
type input "ساعة"
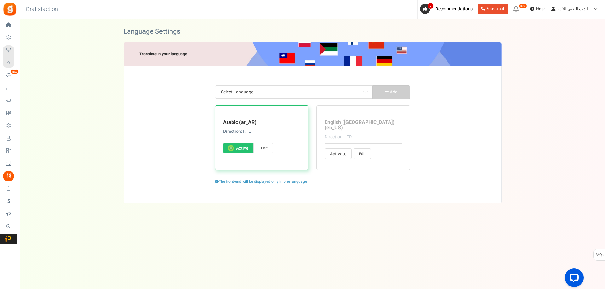
type input "ساعات"
type input "[DATE]"
type input "شخصيات تركت"
type input "مدينة الولادة"
type input "ادعى"
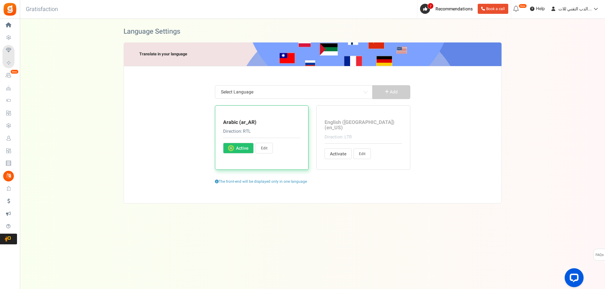
type input "اسم الشركة"
type input "اتصل"
type input "نسخت"
type input "ينسخ"
type input "الدولة"
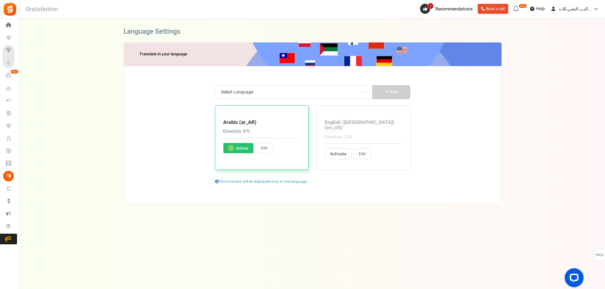
type input "كلمة السر الحالية الخاصة بك"
type input "اكتب بعض التفاصيل عن نفسك"
type input "البريد الإلكتروني"
type input "أدخل عناوين البريد الإلكتروني، مفصولة بفواصل"
type input "الاسم الأول"
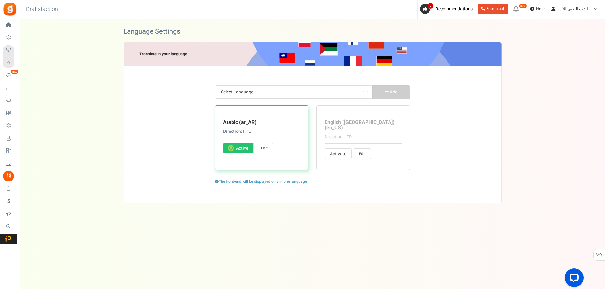
type input "أنا على الأقل %s سنوات"
type input "تاريخ الولادة"
type input "الرمز البريدي"
type input "جنس"
type input "أنثى"
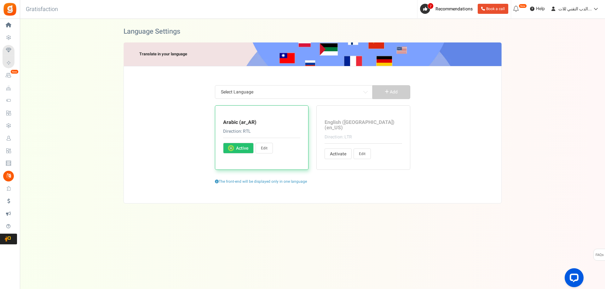
type input "ذكر"
type input "اخرى"
type input "هاتف المنزل"
type input "مدينتك الأم"
type input "اسم العائلة"
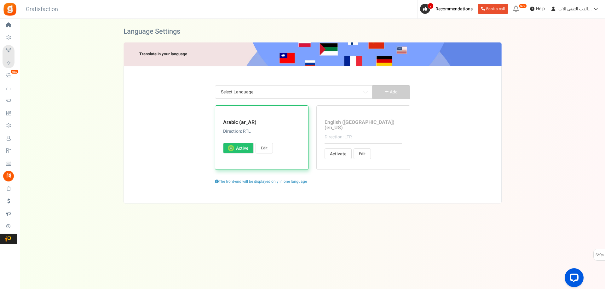
type input "مدينتك الحالية"
type input "أهلا بك! تحتاج فقط إلى تأكيد أنه يمكننا إرسال رسائل البريد الإلكتروني لنشاط برن…"
type input "الحد الأدنى من الإنفاق %s"
type input "مكافآتي"
type input "اسم"
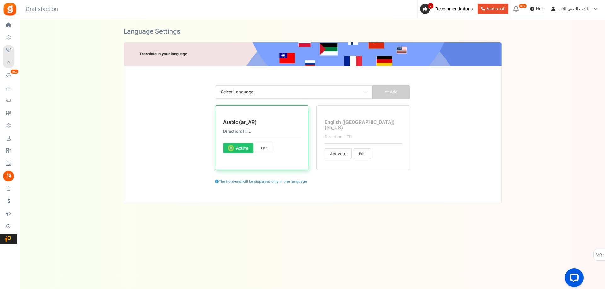
type input "صورة الملف الشخصي"
type input "تنطبق القيود"
type input "النقاط المستردة"
type input "الحالة الاجتماعية"
type input "مشاركة عنوان URL:"
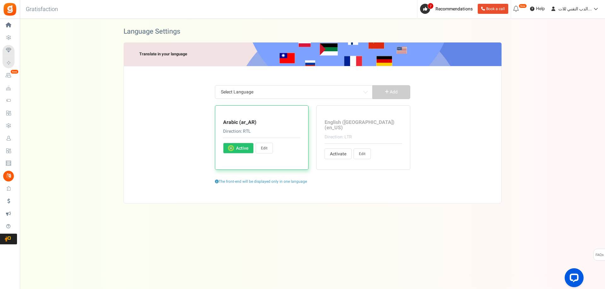
type input "احصل على نقطة عند التسجيل"
type input "ومكافأة فورية أيضًا!"
type input "مرر لتحديد النقاط"
type input "الموضوع :"
type input "إلى :"
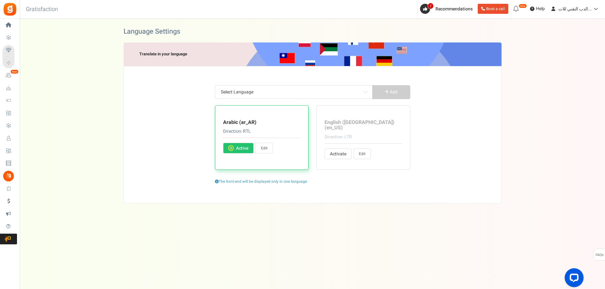
type input "النقاط المتوفرة"
type input "عرض تاريخ التعاملات"
type input "موقع ويب"
type input "هاتف العمل"
type input "عندك"
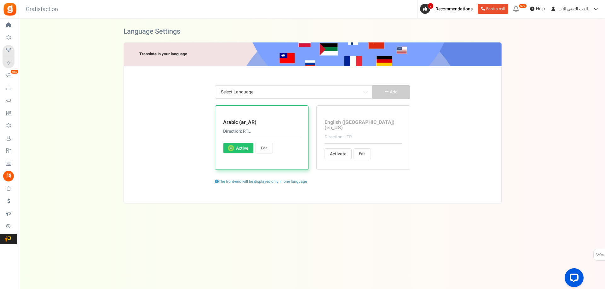
type input "اسمك"
type input "رقمك السري"
type input "الرمز البريدي / رمز المنطقة"
type input "أحدث نقاط فترة الاستبعاد"
type input "مثل"
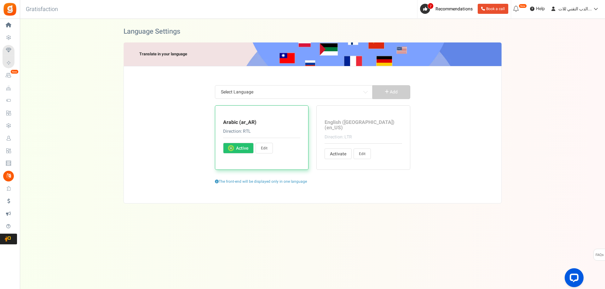
type input "جار التحميل..."
type input "تسجيل الدخول"
type input "مرحبا"
type input ".للتحقق من رصيدك أو استبدال النقاط"
type input "الرجاء تسجيل الدخول باستخدام بيانات الاعتماد المسجلة الخاصة بك أو الاشتراك للحس…"
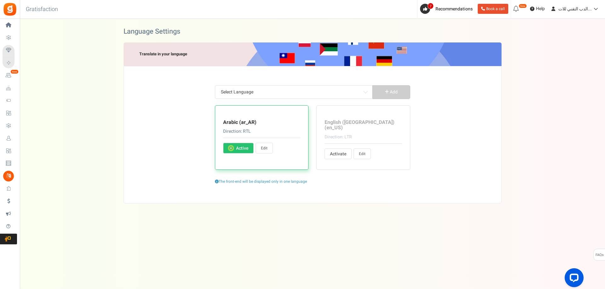
type input "الدخول الى يوتيوب"
type input "تسجيل الخروج"
type input "نقاط حياتي"
type input "عرض المكافآت والمطالبة"
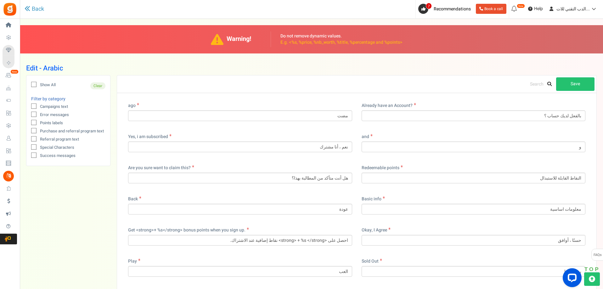
drag, startPoint x: 236, startPoint y: 85, endPoint x: 266, endPoint y: 101, distance: 34.1
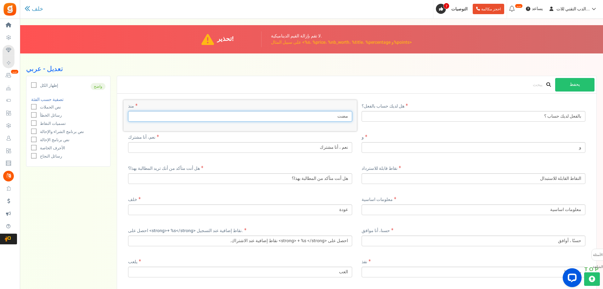
click at [328, 116] on input "مضت" at bounding box center [240, 116] width 224 height 11
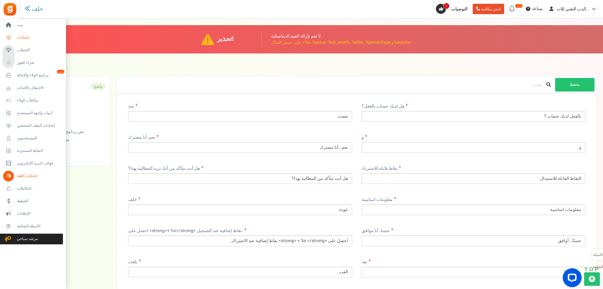
click at [8, 36] on icon at bounding box center [8, 37] width 11 height 11
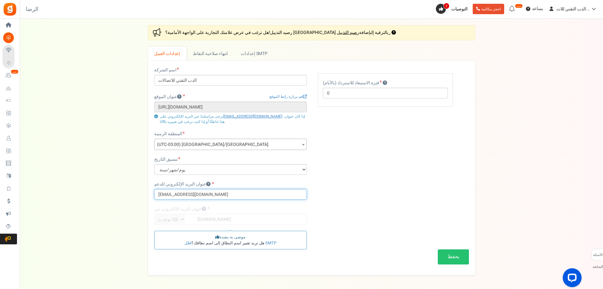
drag, startPoint x: 226, startPoint y: 196, endPoint x: 152, endPoint y: 198, distance: 73.4
click at [152, 198] on div "اسم الشركة الدب التقني للاتصالات عنوان الموقع [GEOGRAPHIC_DATA] بزيارة رابط الم…" at bounding box center [231, 158] width 162 height 183
paste input "sup@bear2te"
click at [454, 252] on button "يحفظ" at bounding box center [453, 257] width 31 height 15
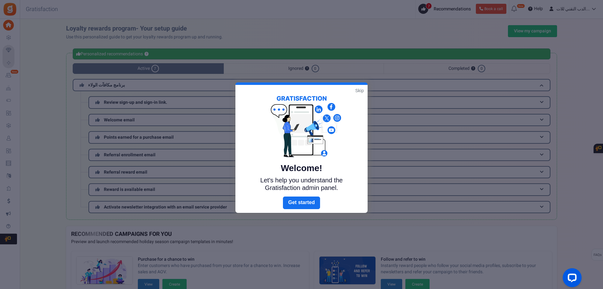
click at [360, 90] on link "Skip" at bounding box center [360, 91] width 9 height 6
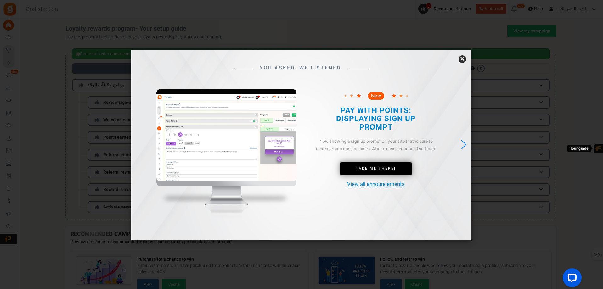
click at [463, 59] on link "×" at bounding box center [463, 59] width 8 height 8
